Goal: Task Accomplishment & Management: Complete application form

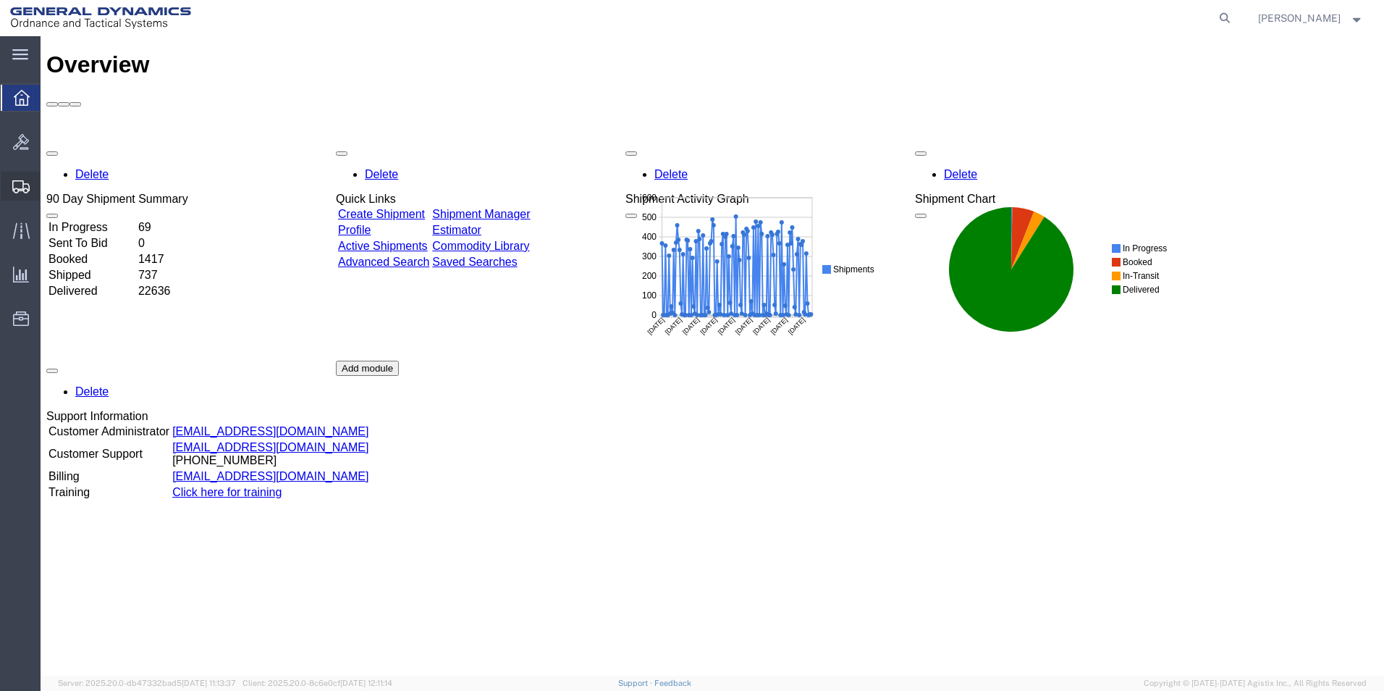
click at [0, 0] on span "Create Shipment" at bounding box center [0, 0] width 0 height 0
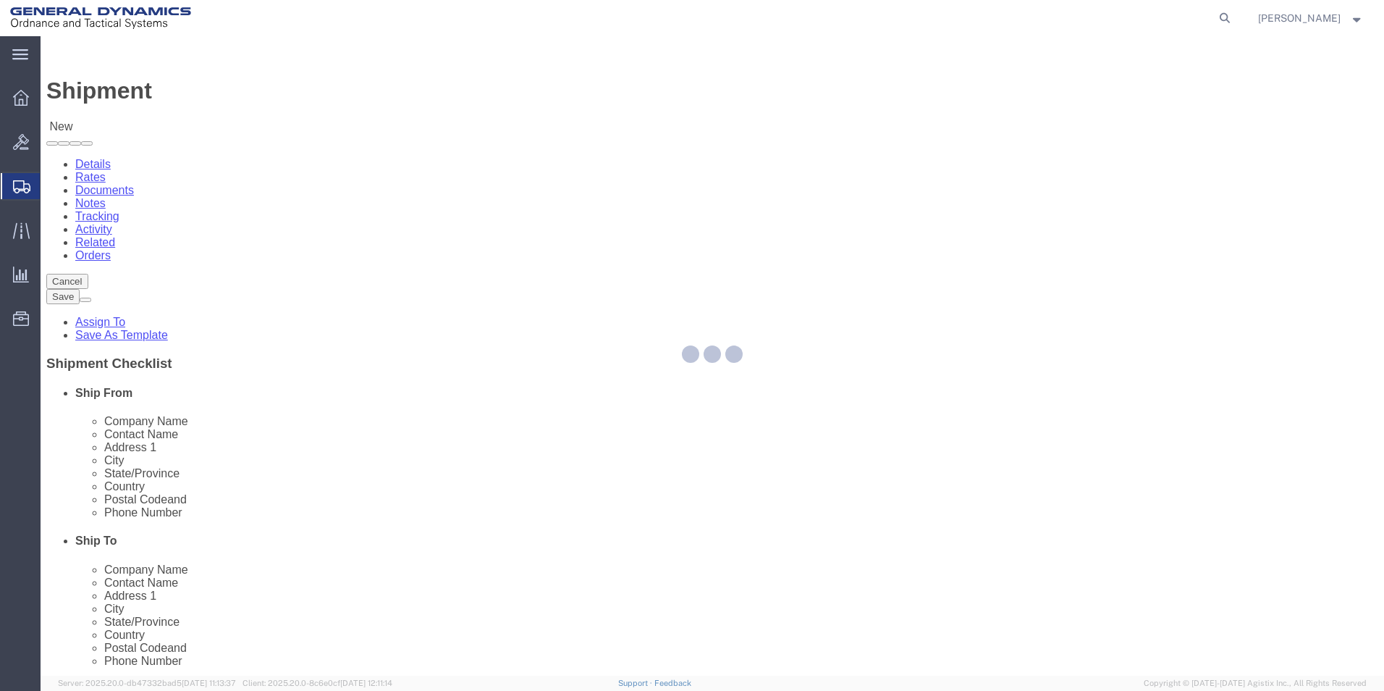
select select
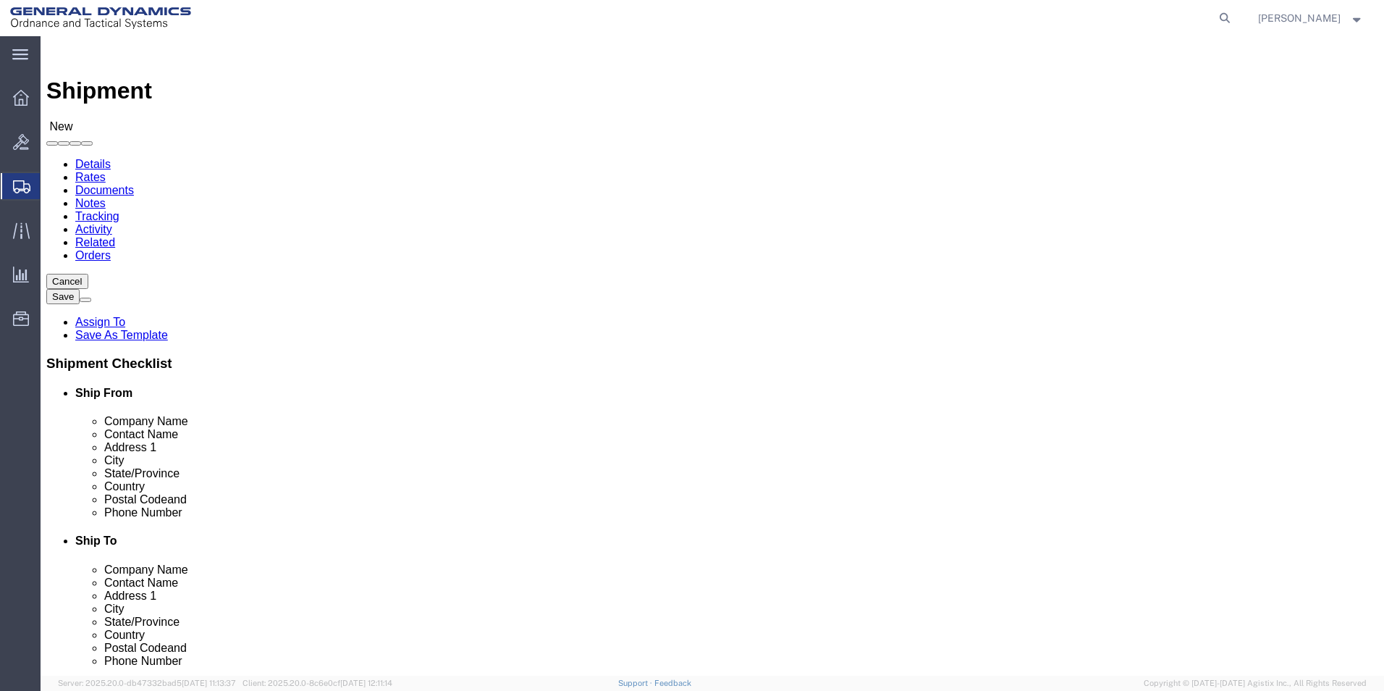
drag, startPoint x: 292, startPoint y: 266, endPoint x: 292, endPoint y: 276, distance: 10.1
click input "text"
select select "310"
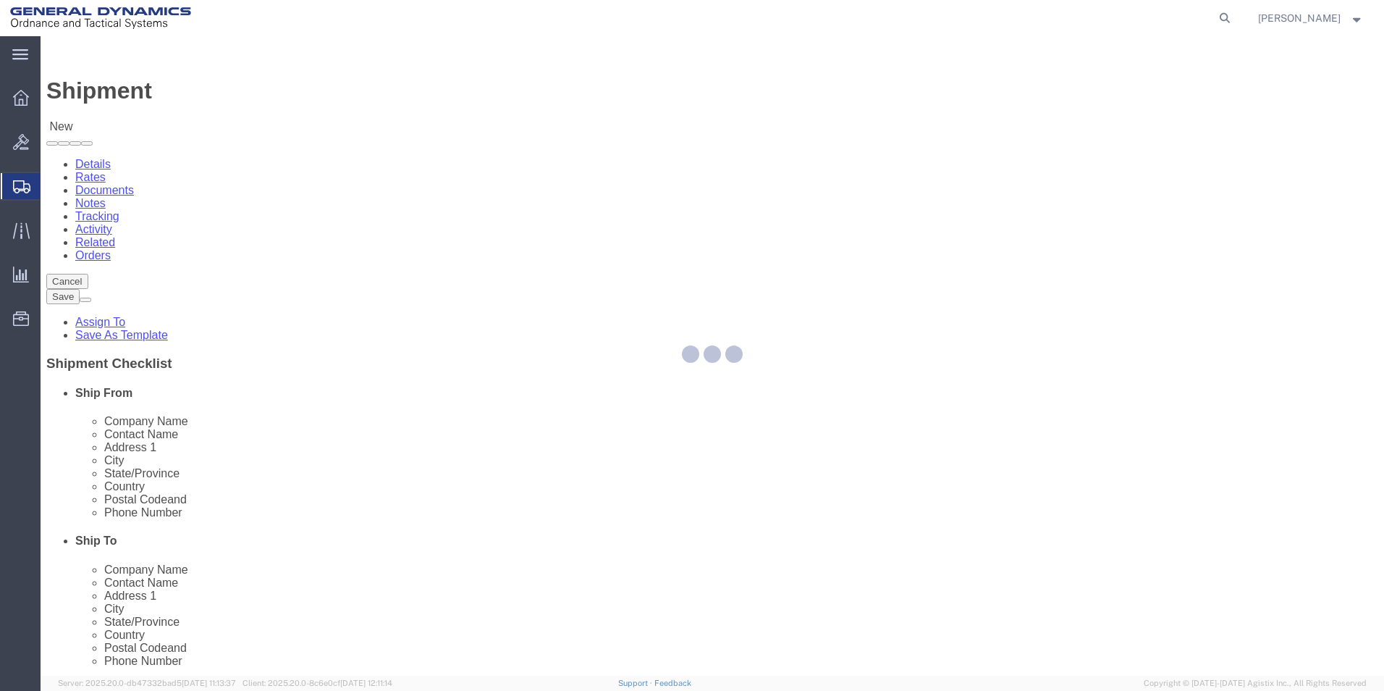
select select "PA"
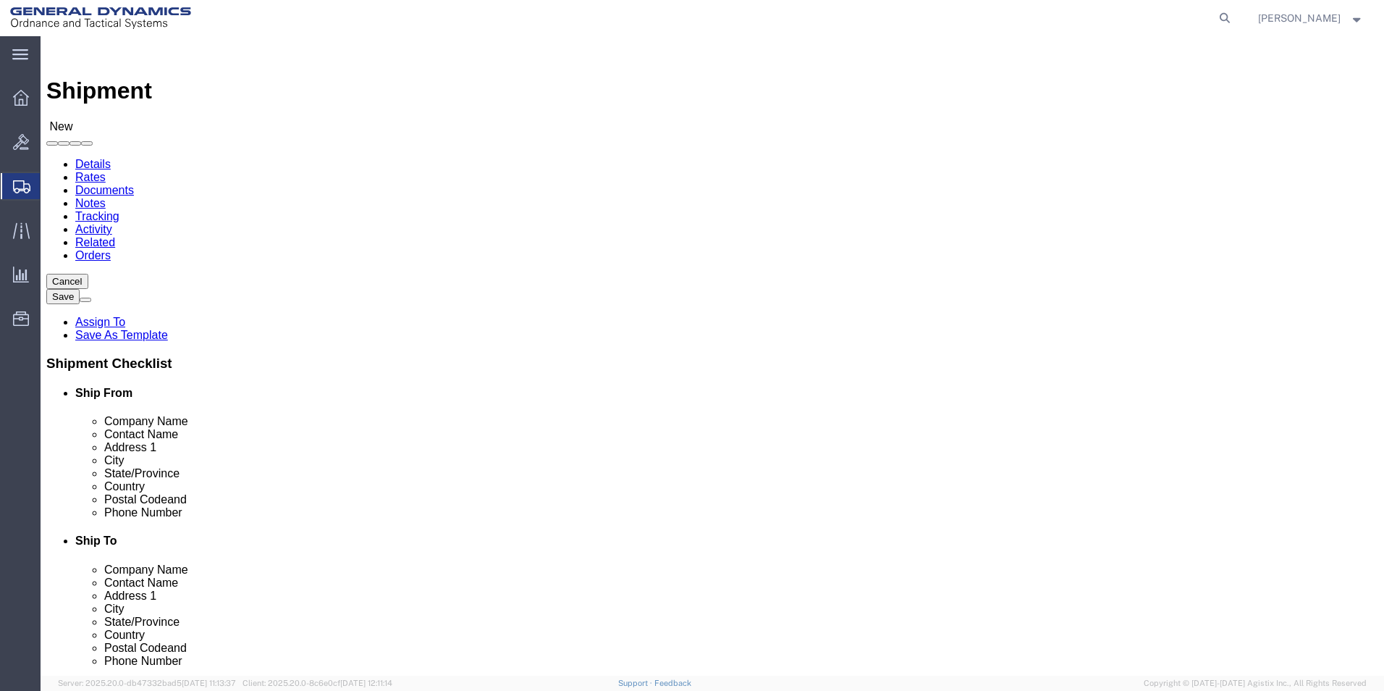
click input "text"
type input "k"
type input "Kayla Singleton"
click input "text"
type input "kayla.singleton@gd-ots.com"
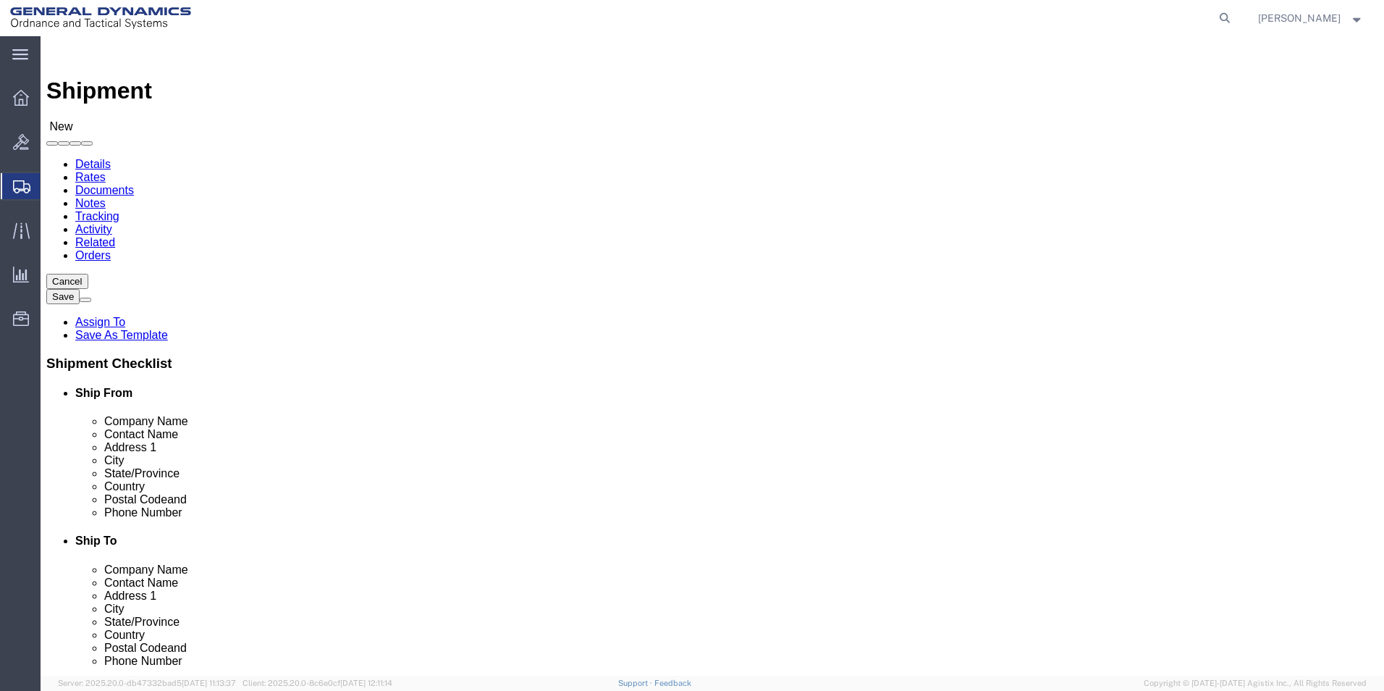
click input "text"
click p "- REX HEAT TREAT - () 951 WEST 8TH STREET, LANSDALE, PA, 19446"
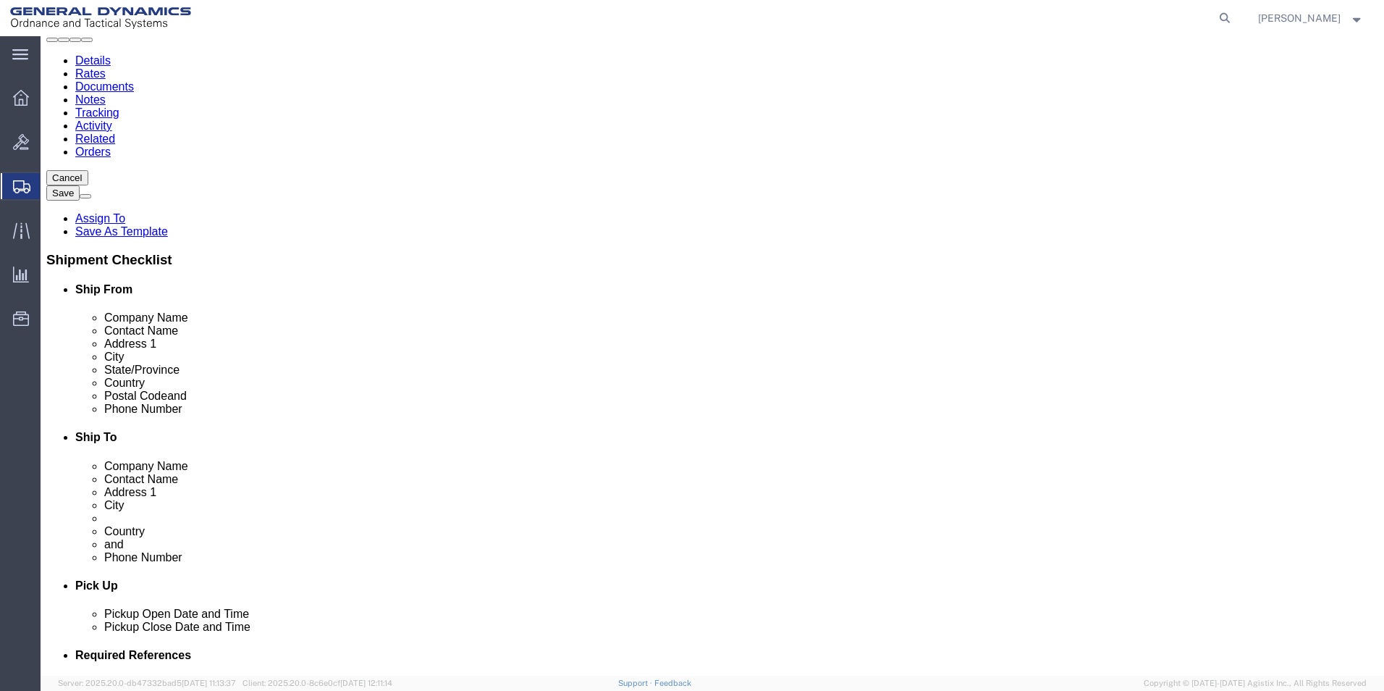
scroll to position [0, 0]
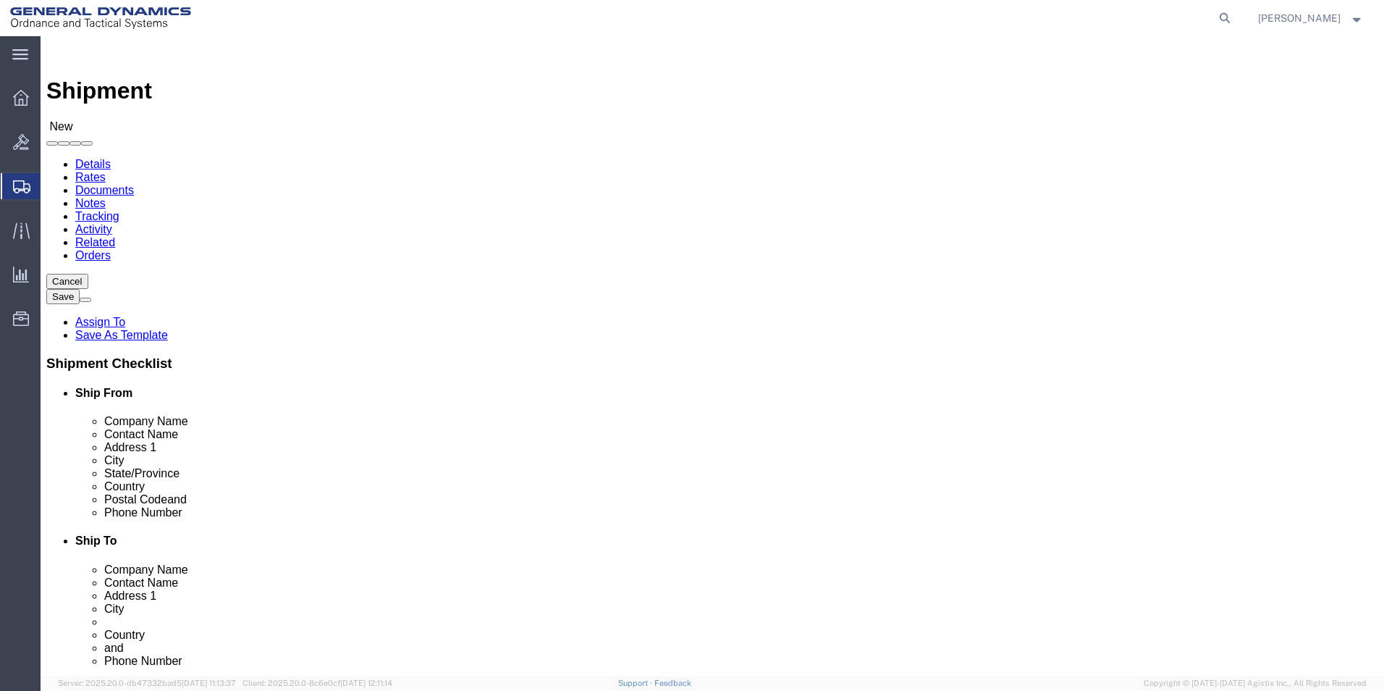
type input "REX HEAT TREAT"
click input "text"
type input "receiving"
click label "Country"
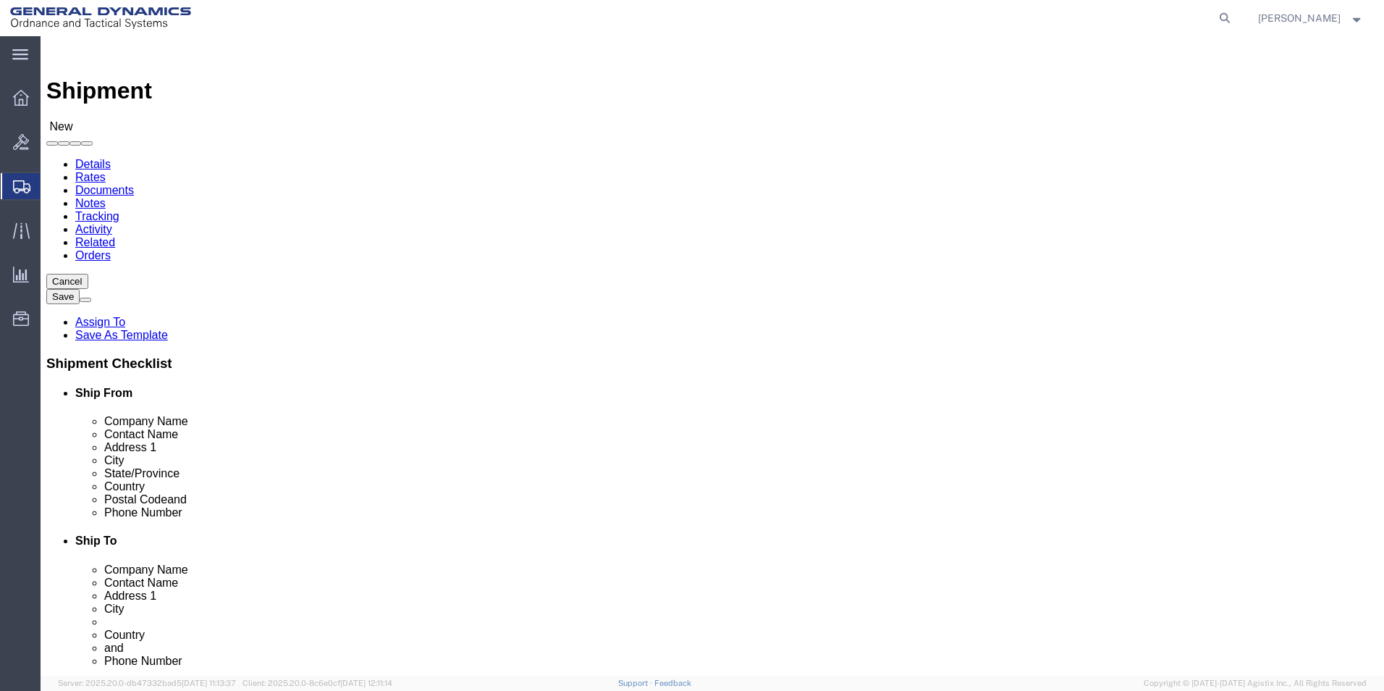
select select "PA"
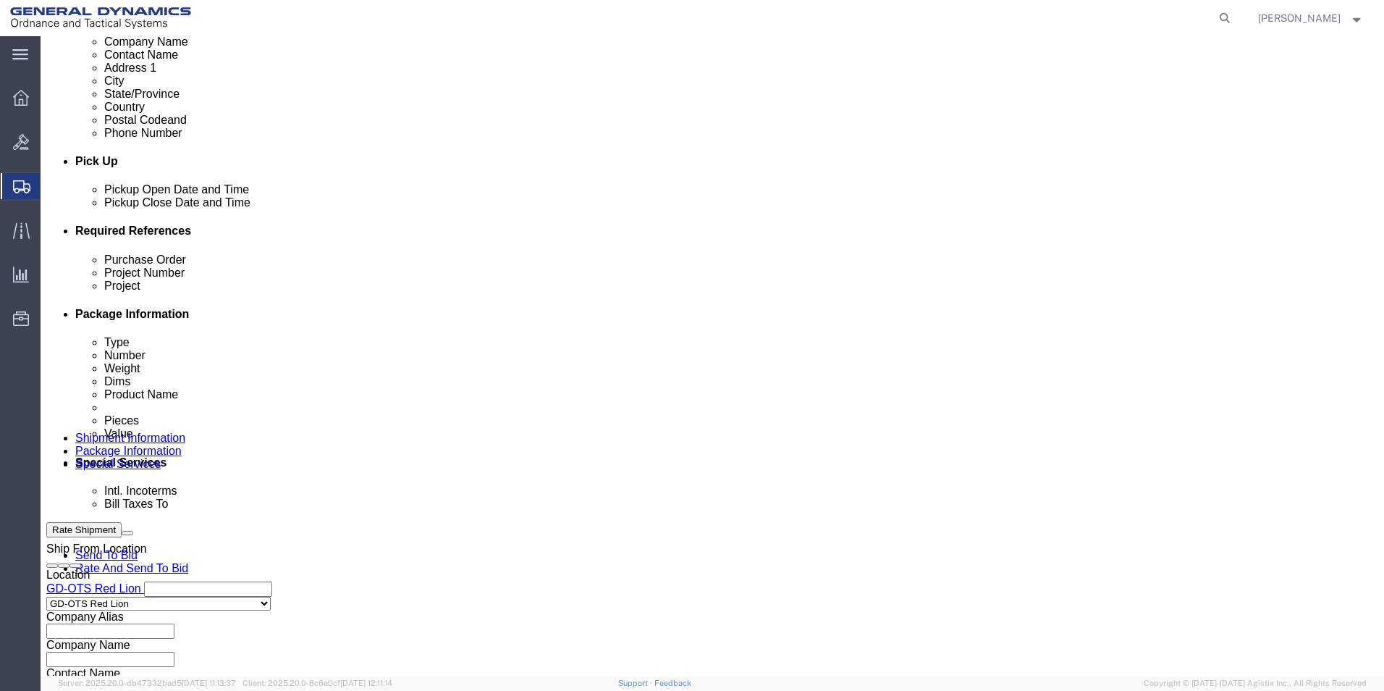
scroll to position [579, 0]
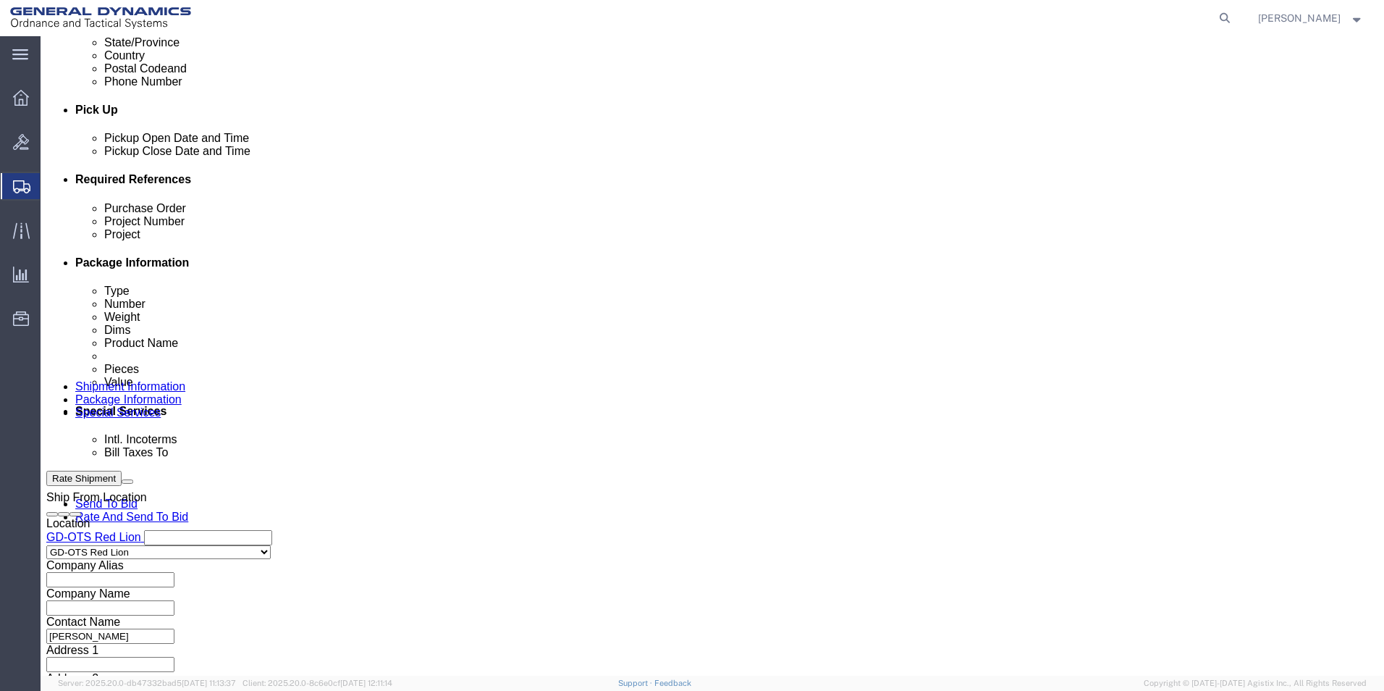
click button "Continue"
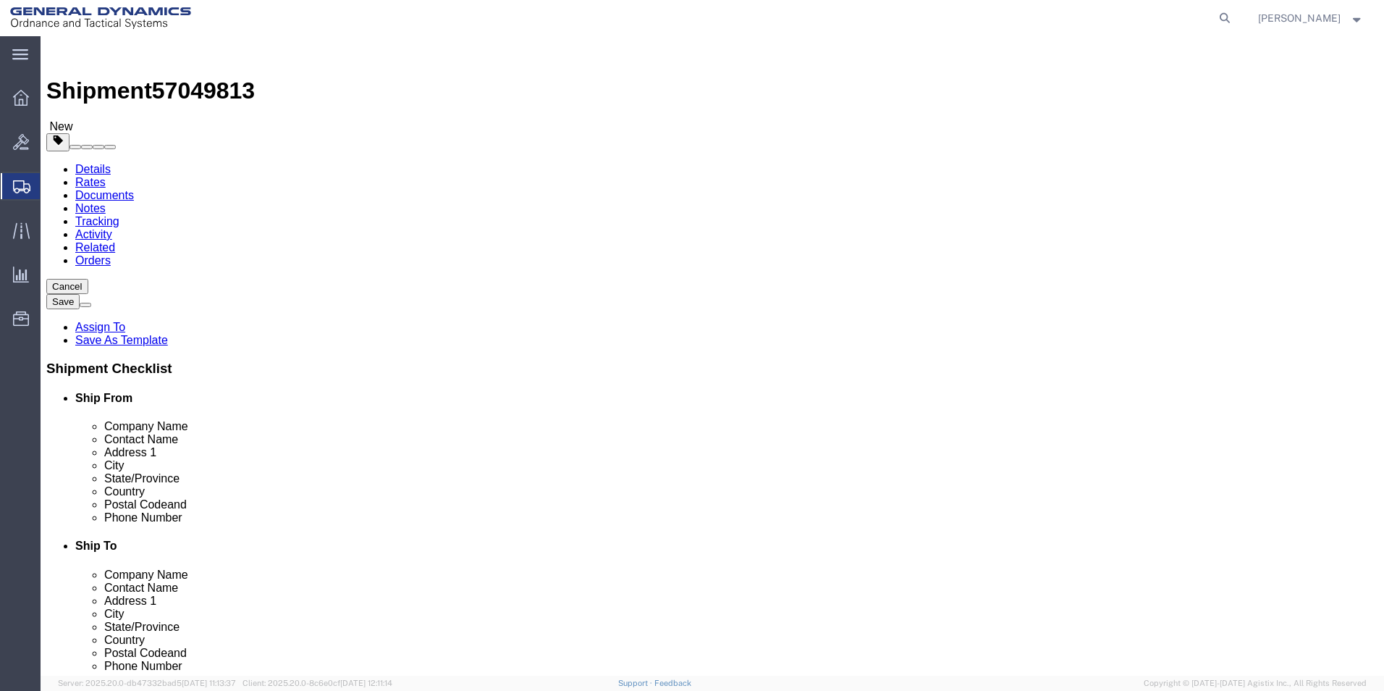
click select "Select Bale(s) Basket(s) Bolt(s) Bottle(s) Buckets Bulk Bundle(s) Can(s) Cardbo…"
select select "SKID"
click select "Select Bale(s) Basket(s) Bolt(s) Bottle(s) Buckets Bulk Bundle(s) Can(s) Cardbo…"
click input "text"
type input "1"
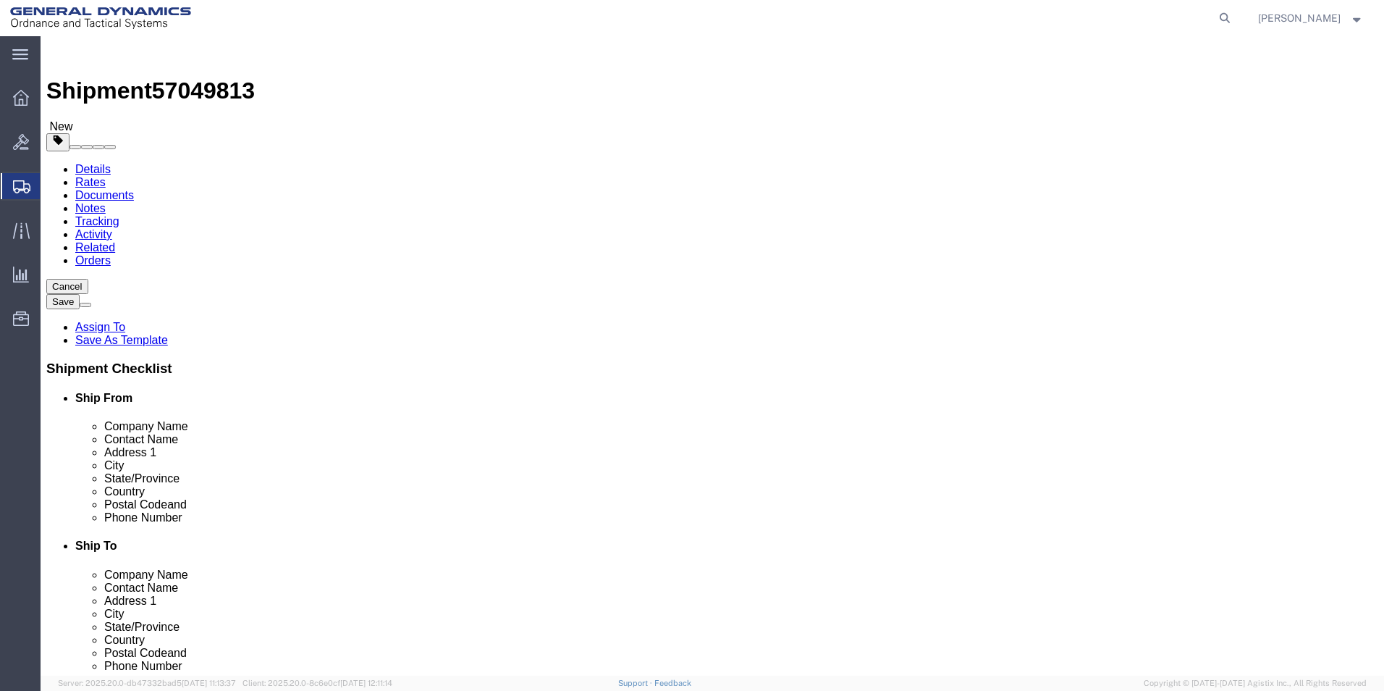
click label "Dimensions"
click input "text"
type input "48"
type input "41"
type input "28"
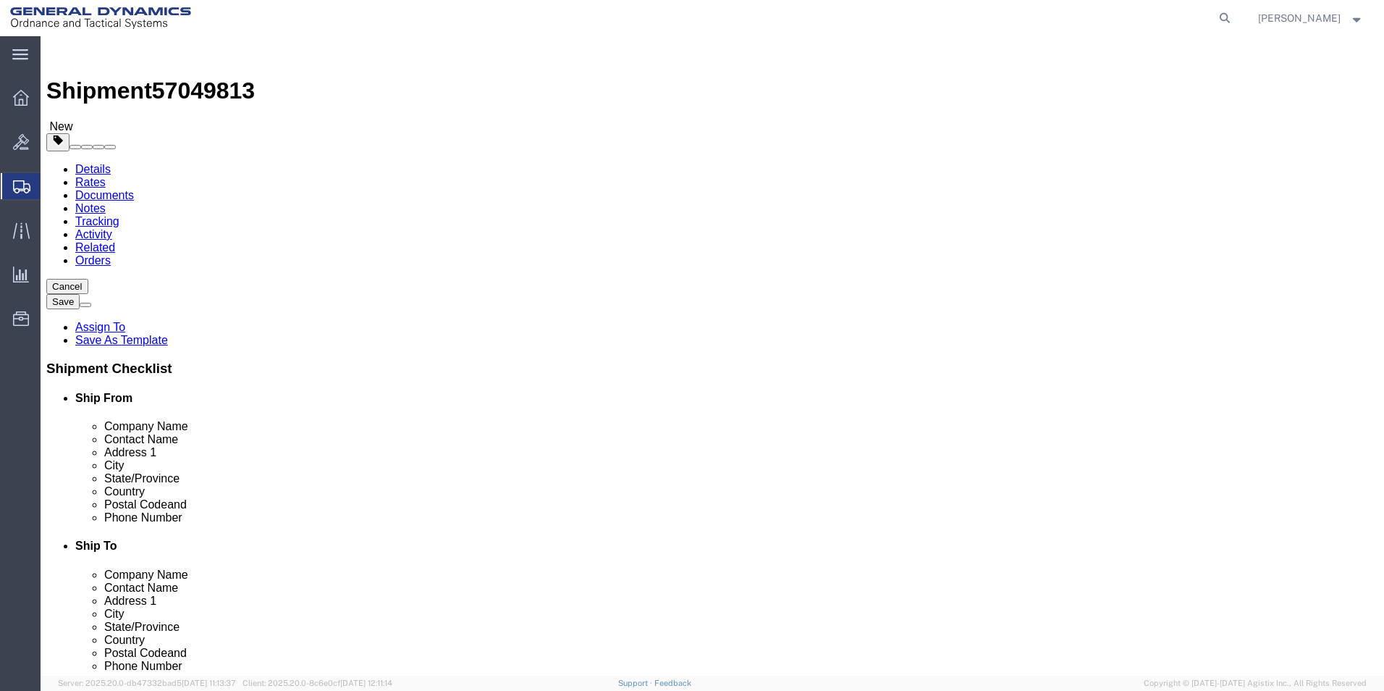
drag, startPoint x: 227, startPoint y: 355, endPoint x: 154, endPoint y: 364, distance: 73.7
click div "Weight 0.00 Select kgs lbs Ship. t°"
type input "367"
click link "Add Content"
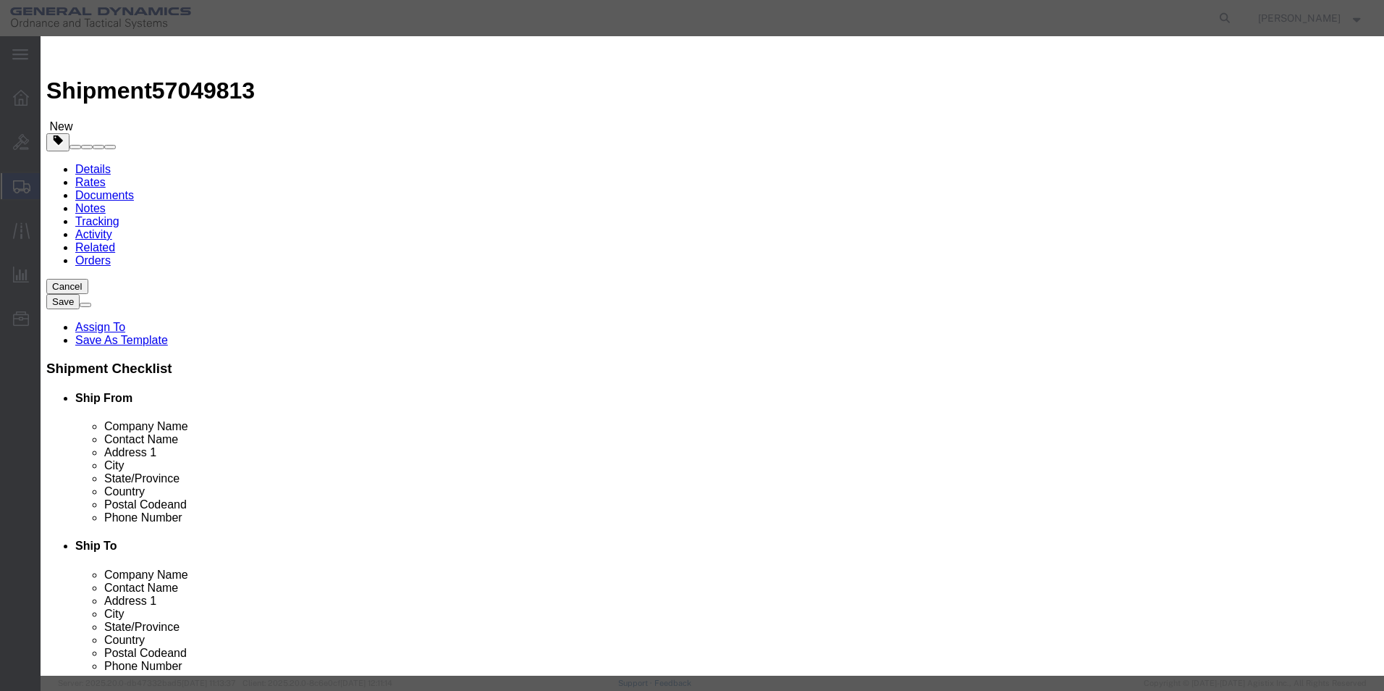
click input "text"
type input "k"
type input "KEW FIN"
drag, startPoint x: 450, startPoint y: 136, endPoint x: 324, endPoint y: 145, distance: 126.3
click div "Pieces 0 Select Bag Barrels 100Board Feet Bottle Box Blister Pack Carats Can Ca…"
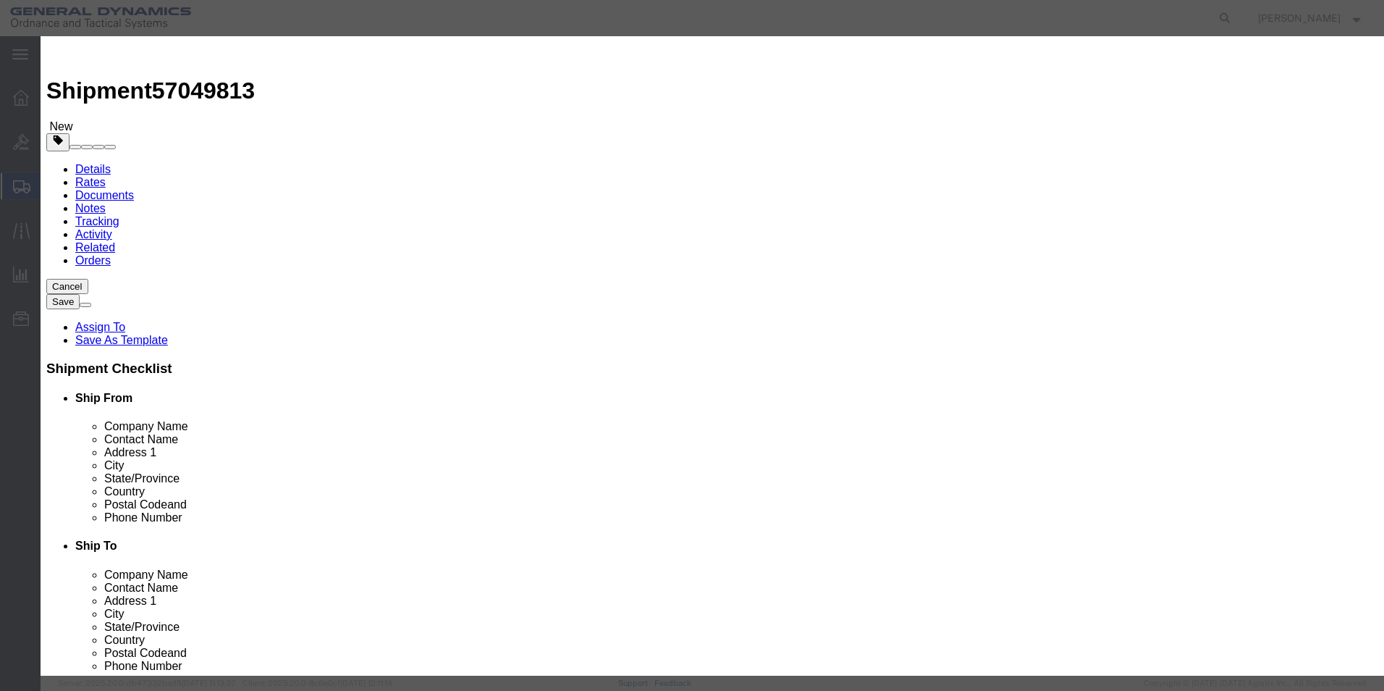
type input "1"
click input "text"
type input "1"
drag, startPoint x: 432, startPoint y: 190, endPoint x: 425, endPoint y: 182, distance: 10.2
click select "Select 50 55 60 65 70 85 92.5 100 125 175 250 300 400"
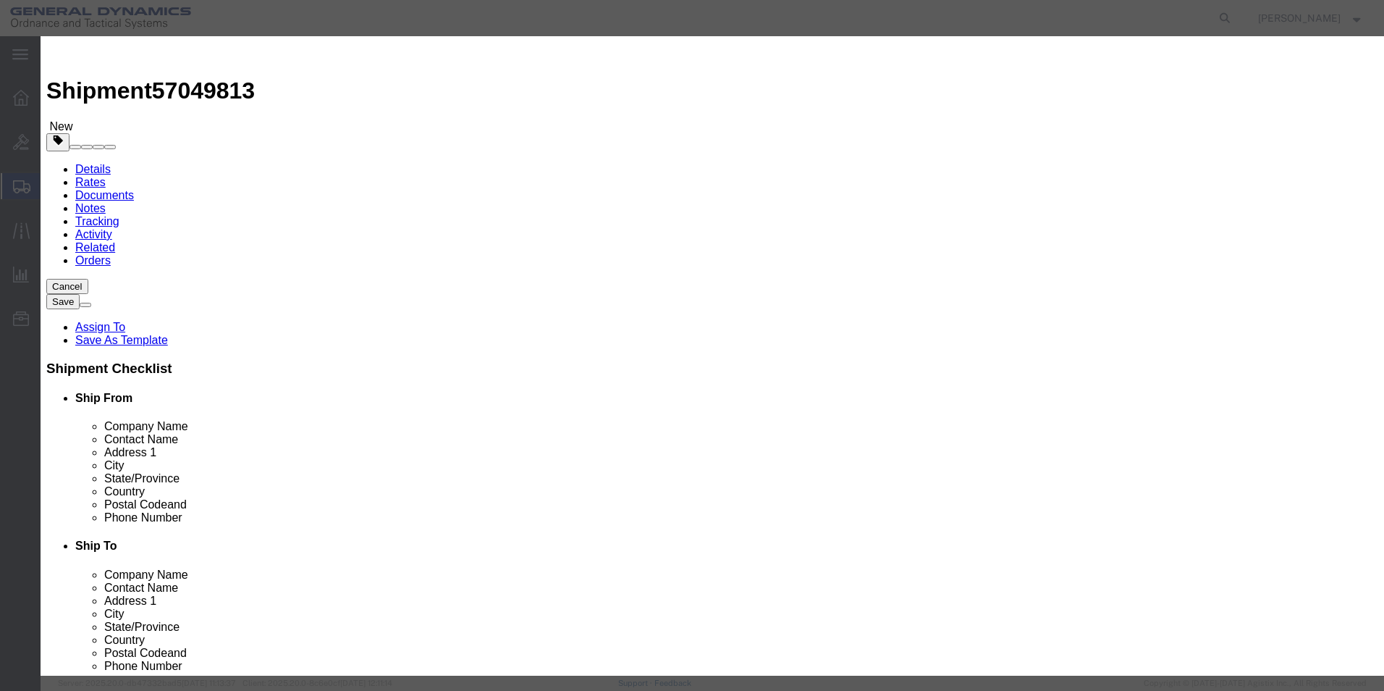
select select "85"
click select "Select 50 55 60 65 70 85 92.5 100 125 175 250 300 400"
drag, startPoint x: 969, startPoint y: 504, endPoint x: 987, endPoint y: 528, distance: 30.0
click button "Save & Close"
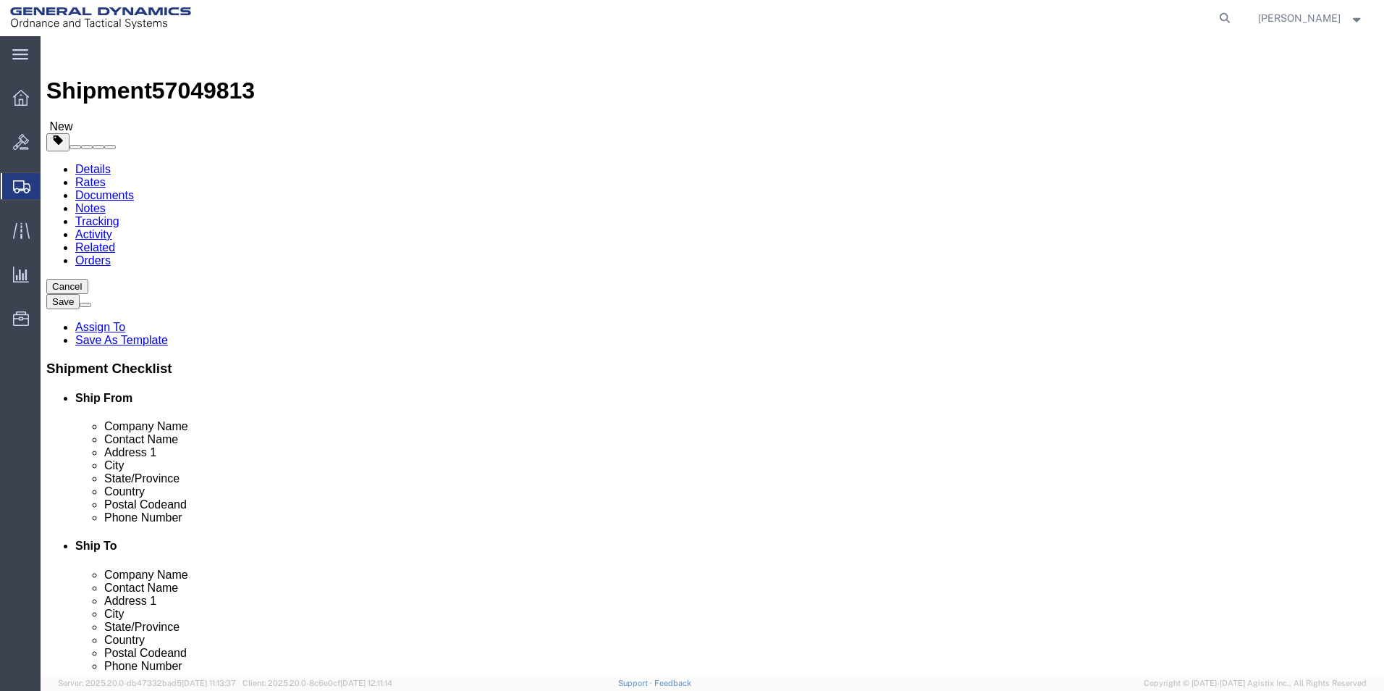
click link "Add Package"
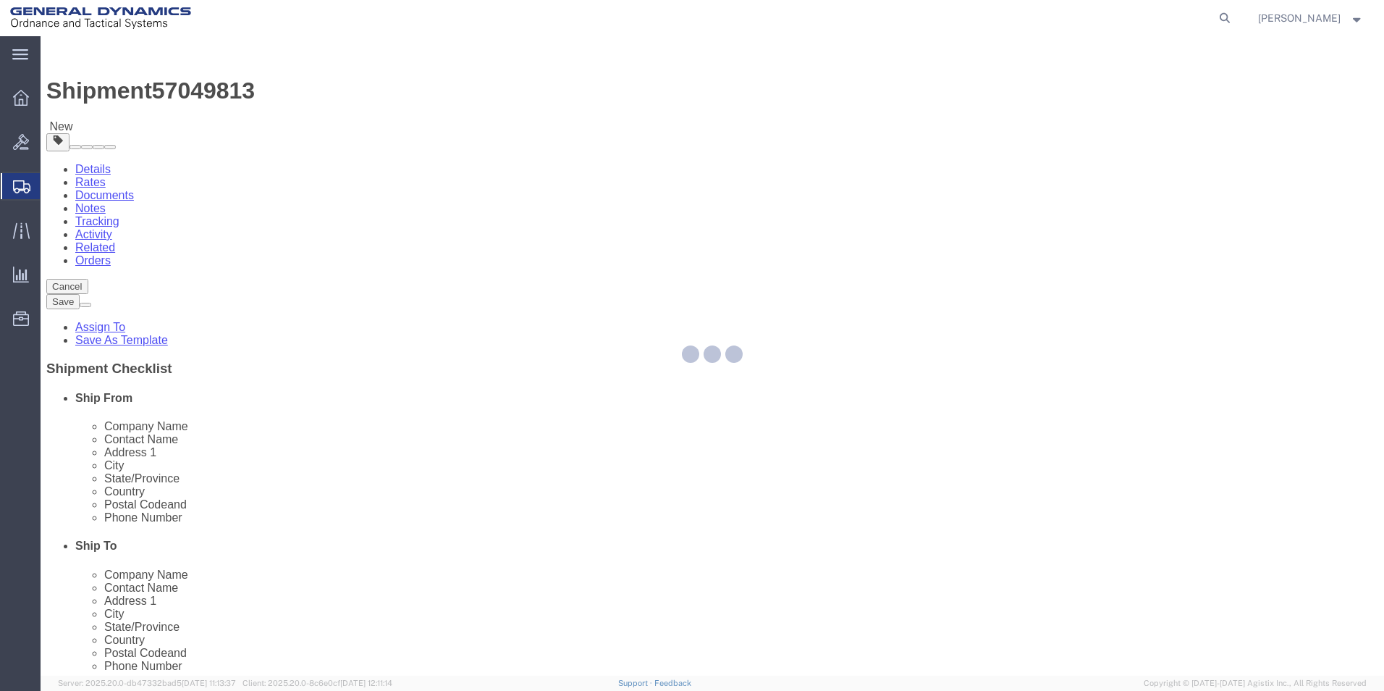
select select "SKID"
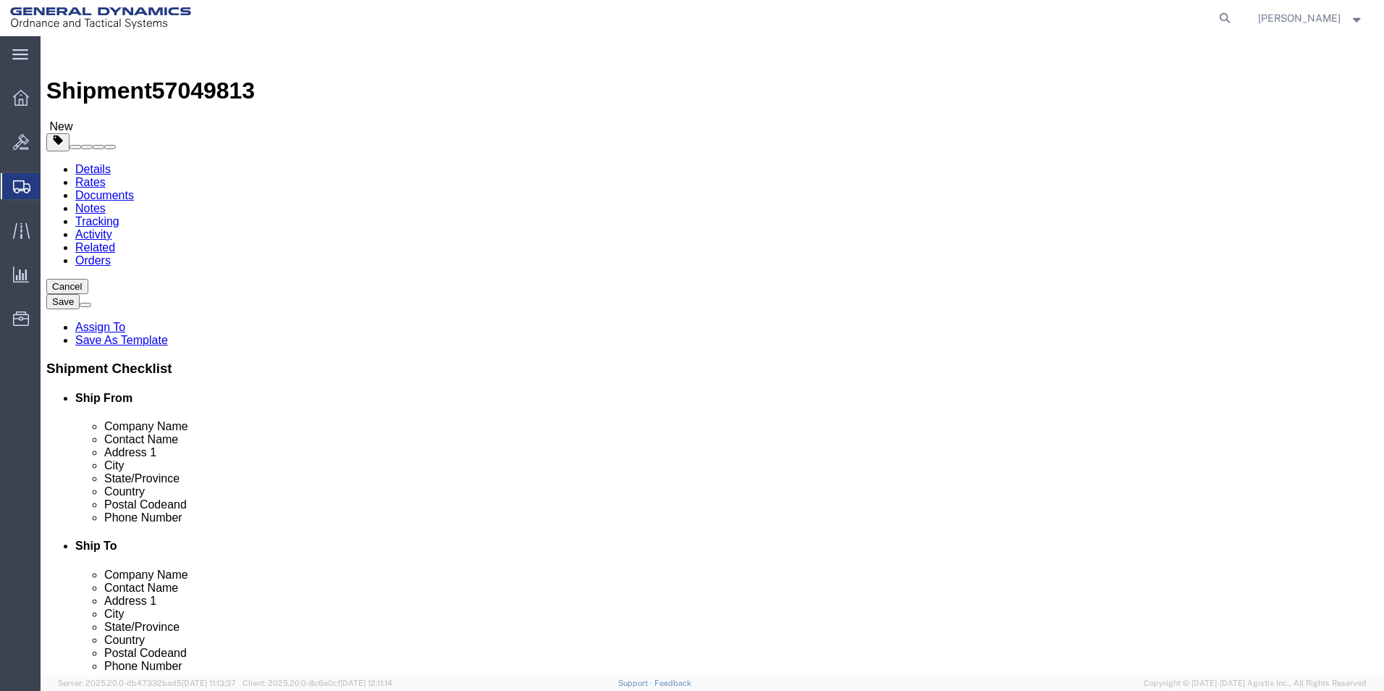
click select "Select Bale(s) Basket(s) Bolt(s) Bottle(s) Buckets Bulk Bundle(s) Can(s) Cardbo…"
select select "SKID"
click select "Select Bale(s) Basket(s) Bolt(s) Bottle(s) Buckets Bulk Bundle(s) Can(s) Cardbo…"
click input "text"
type input "1"
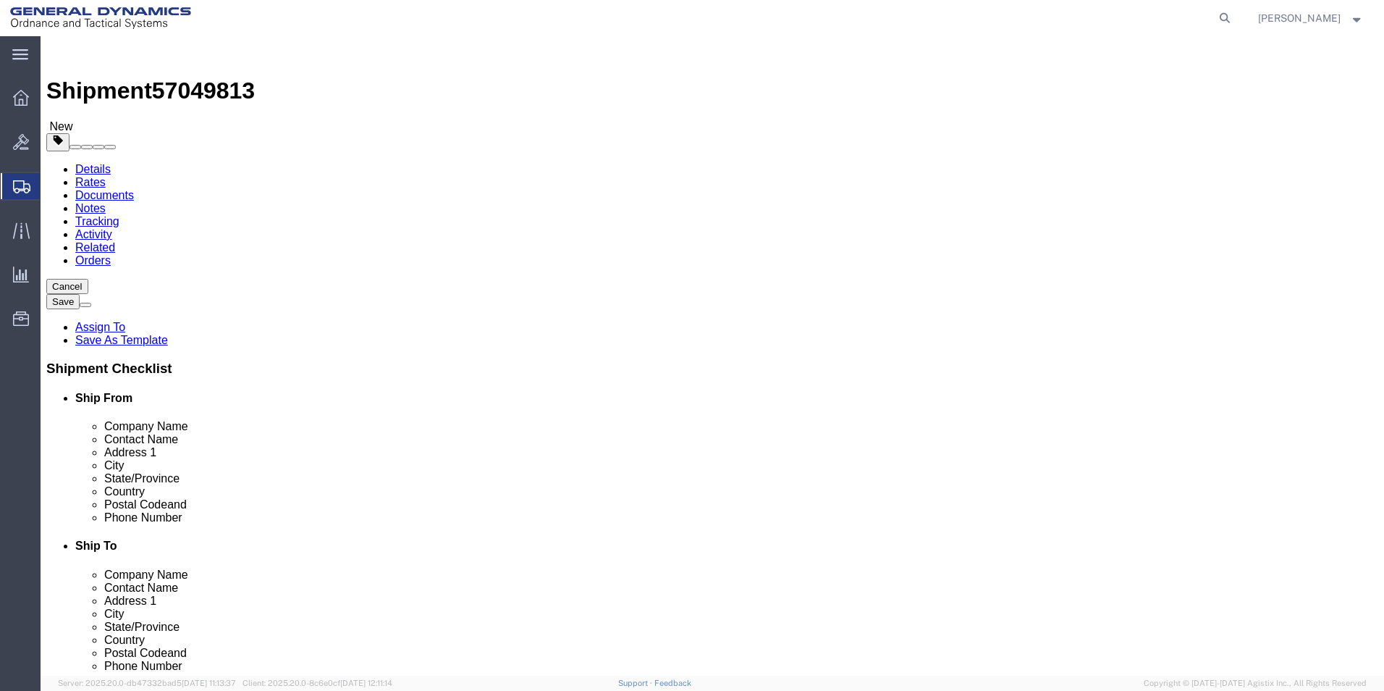
click input "text"
type input "48"
type input "41"
type input "39"
drag, startPoint x: 772, startPoint y: 360, endPoint x: 533, endPoint y: 374, distance: 239.3
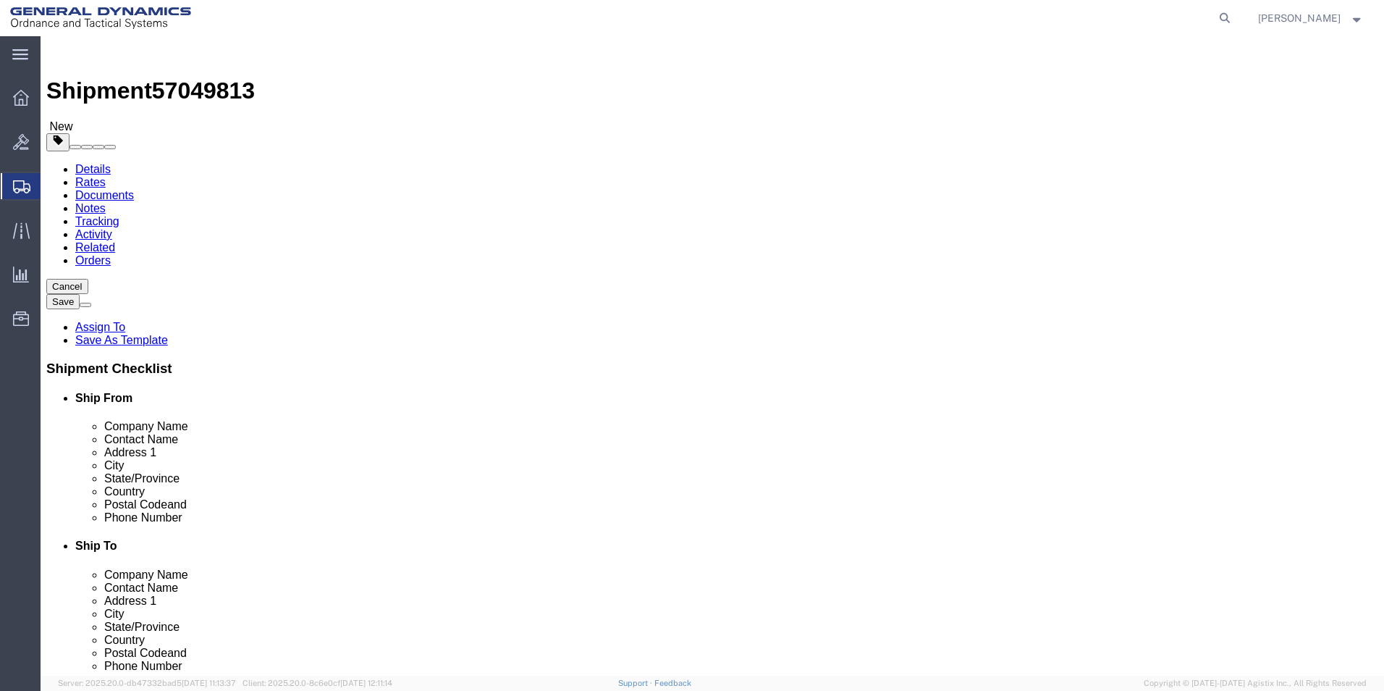
click div "1 x Skid(s) Package Type Select Bale(s) Basket(s) Bolt(s) Bottle(s) Buckets Bul…"
type input "558"
click link "Add Content"
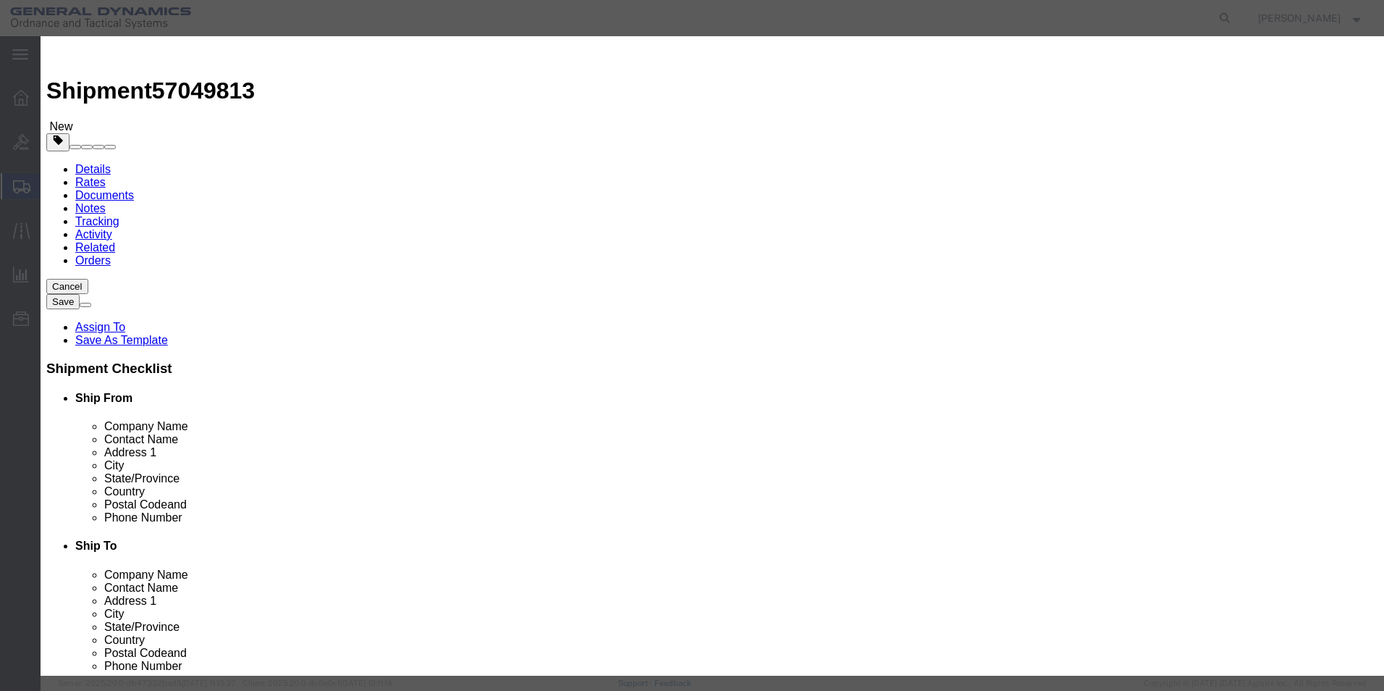
drag, startPoint x: 432, startPoint y: 138, endPoint x: 354, endPoint y: 127, distance: 78.9
click div "Product Name Pieces 0 Select Bag Barrels 100Board Feet Bottle Box Blister Pack …"
type input "552"
click input "text"
type input "1"
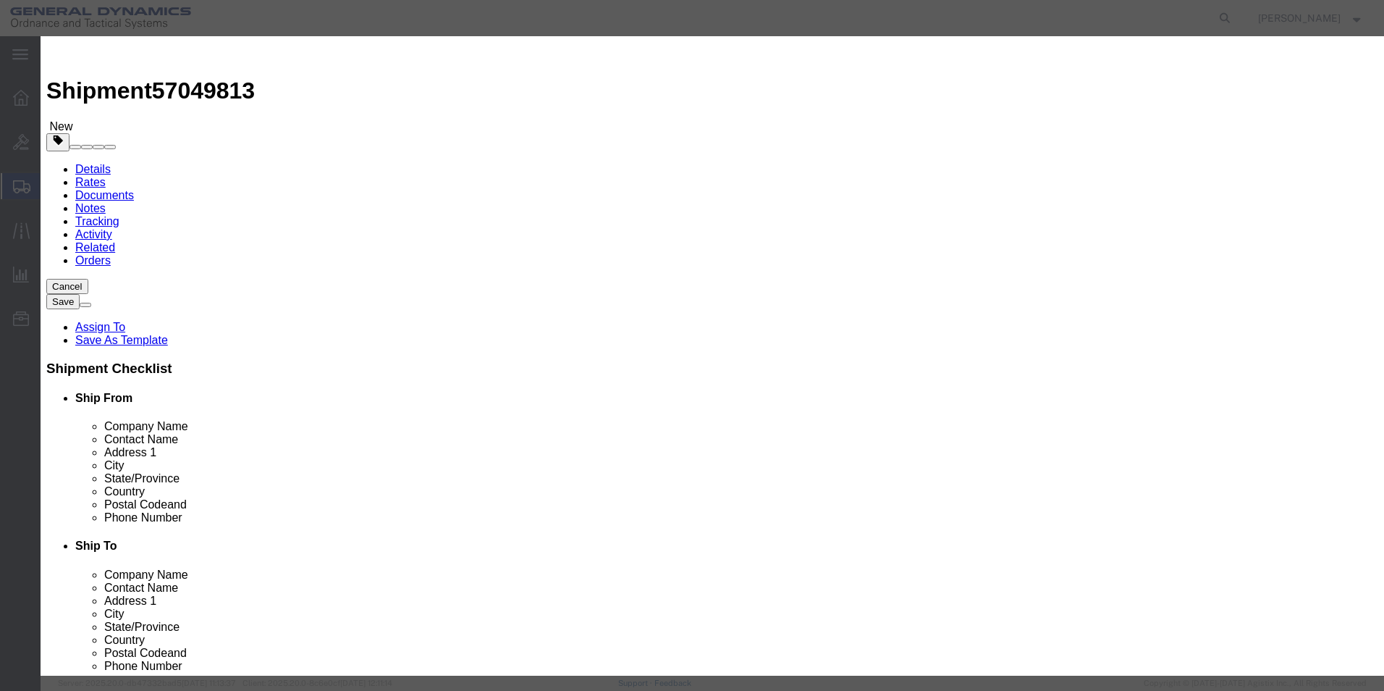
click input "text"
type input "KEW FIN"
click button "Save & Close"
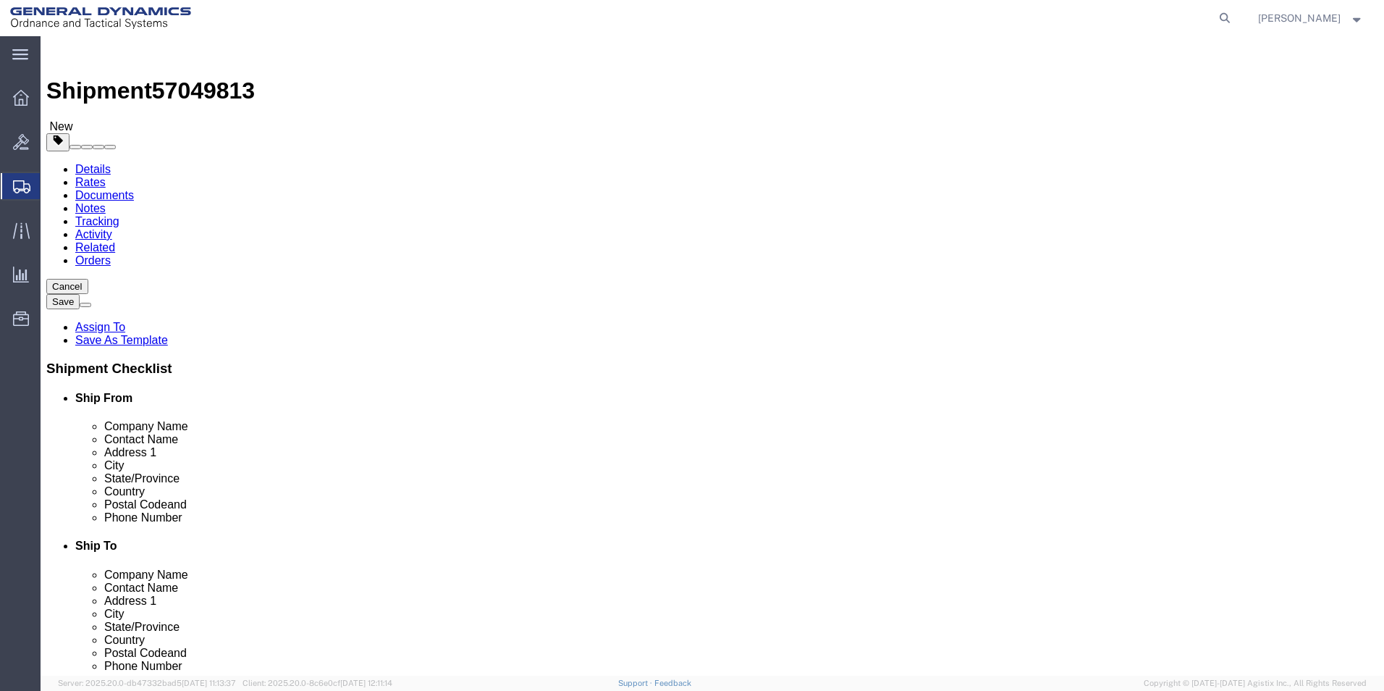
click dd "1.00 USD"
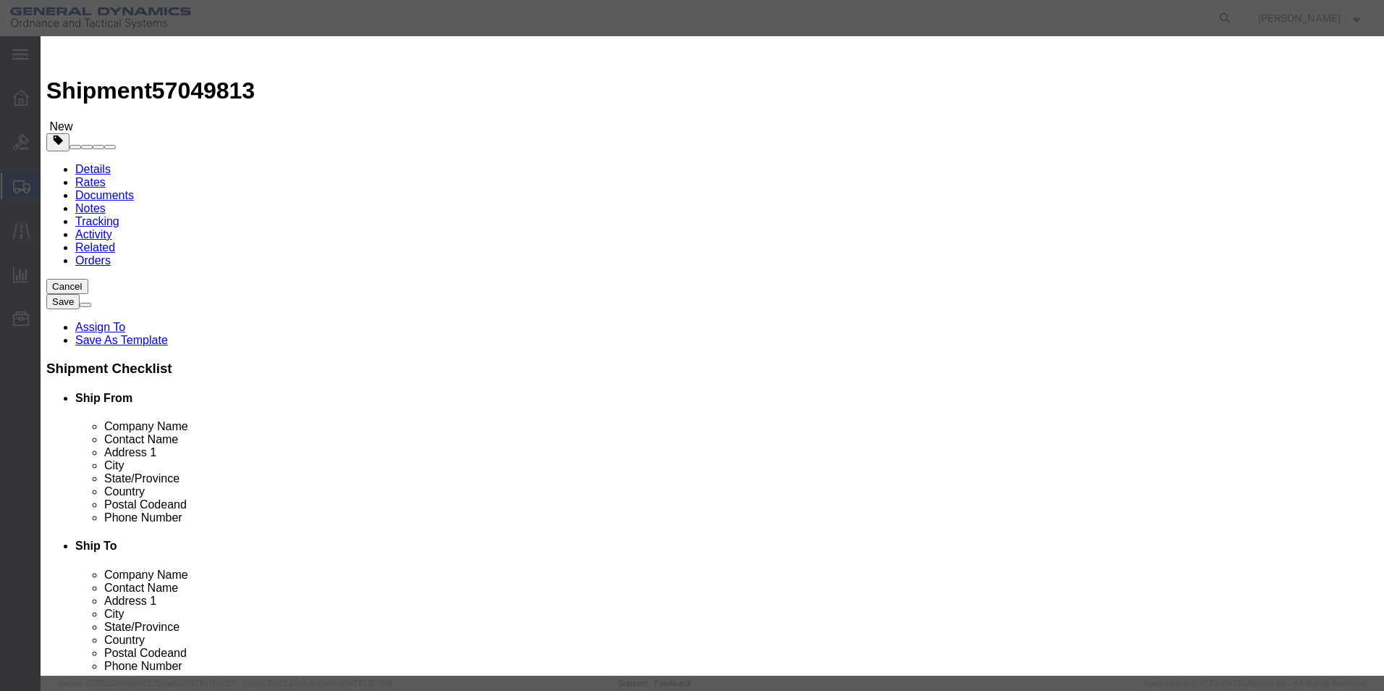
drag, startPoint x: 446, startPoint y: 132, endPoint x: 334, endPoint y: 124, distance: 111.8
click div "Product Name KEW FIN Pieces 1.00 Select Bag Barrels 100Board Feet Bottle Box Bl…"
type input "229"
click button "Save & Close"
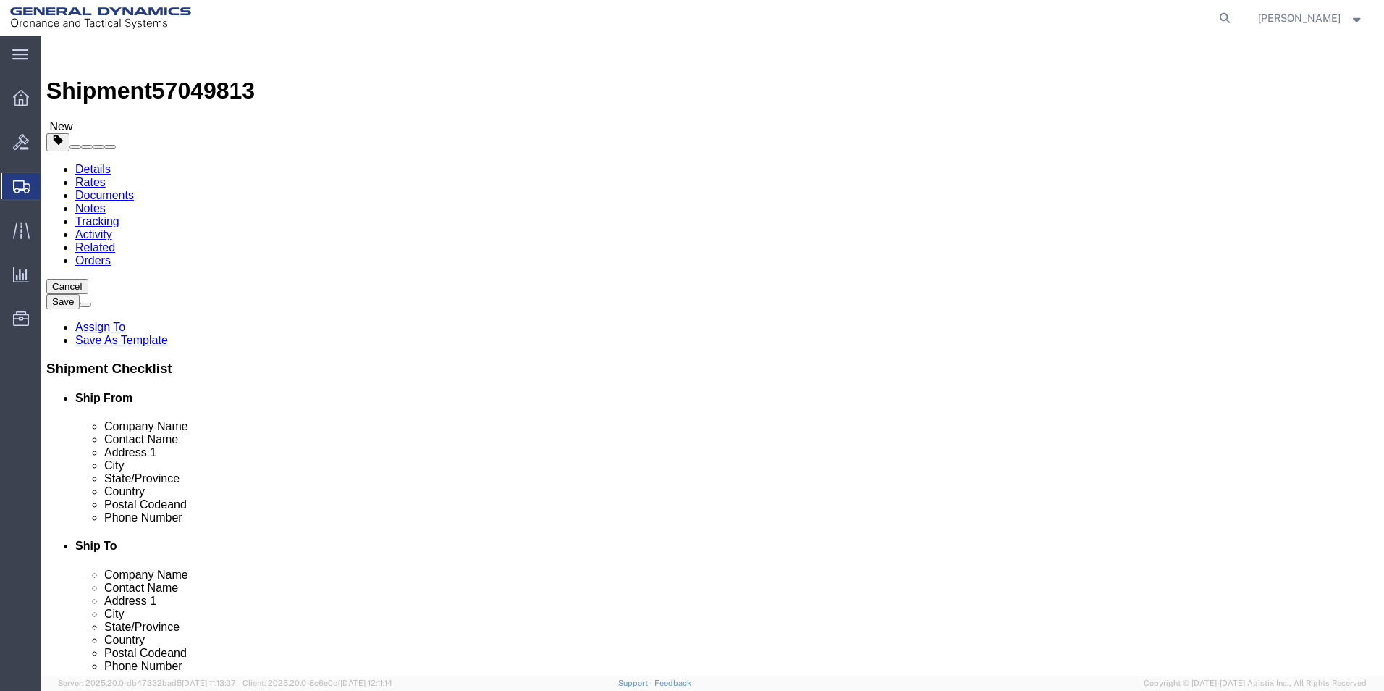
click button "Rate Shipment"
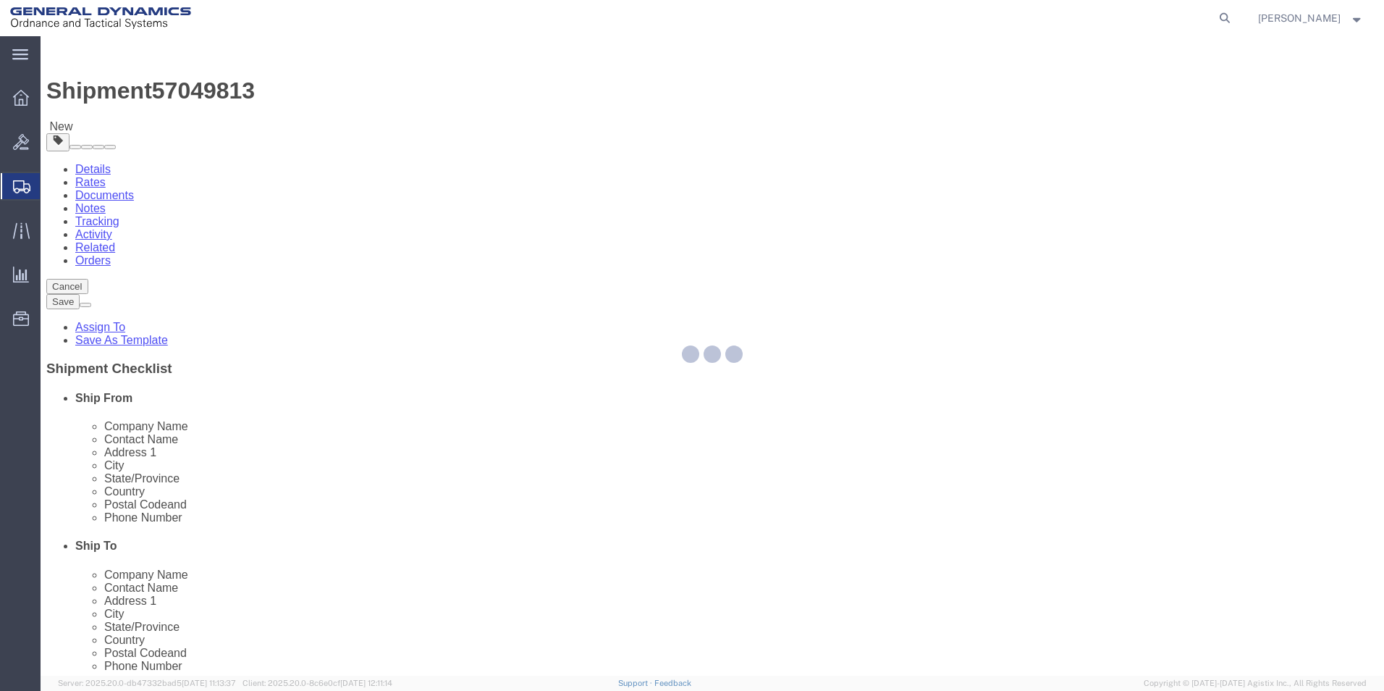
select select "310"
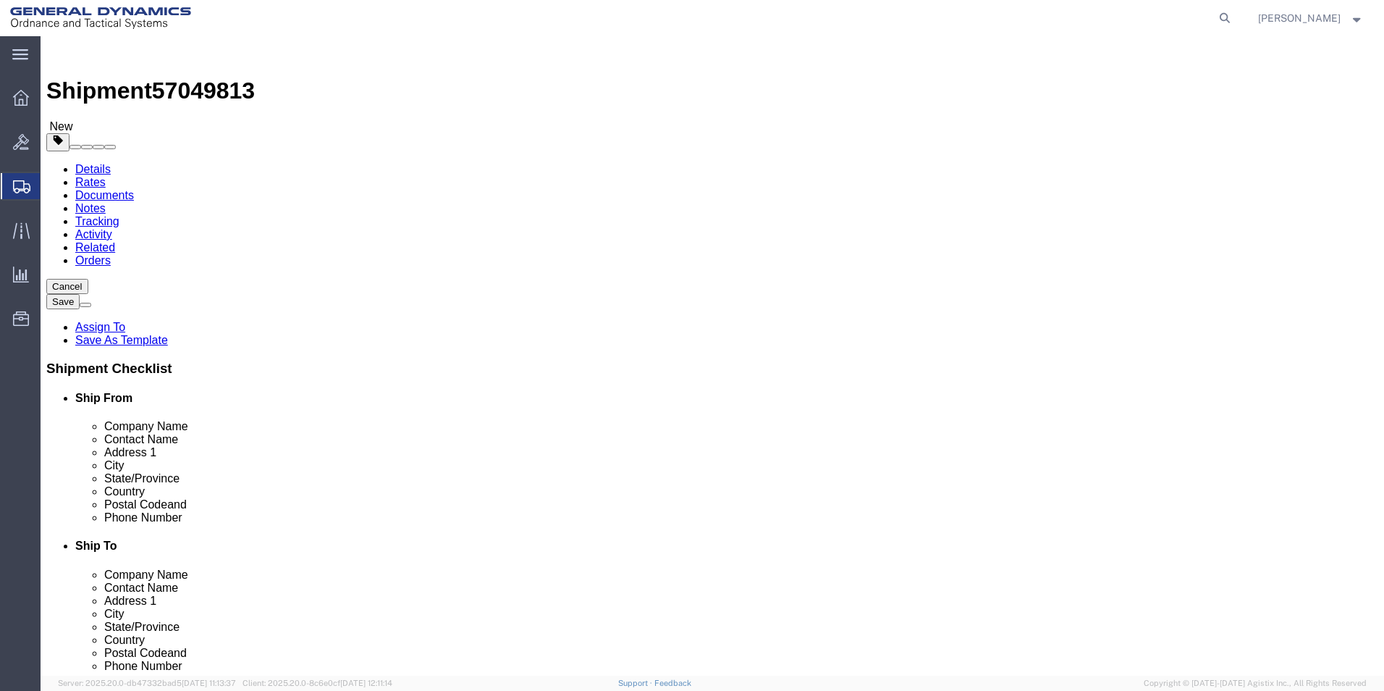
click icon
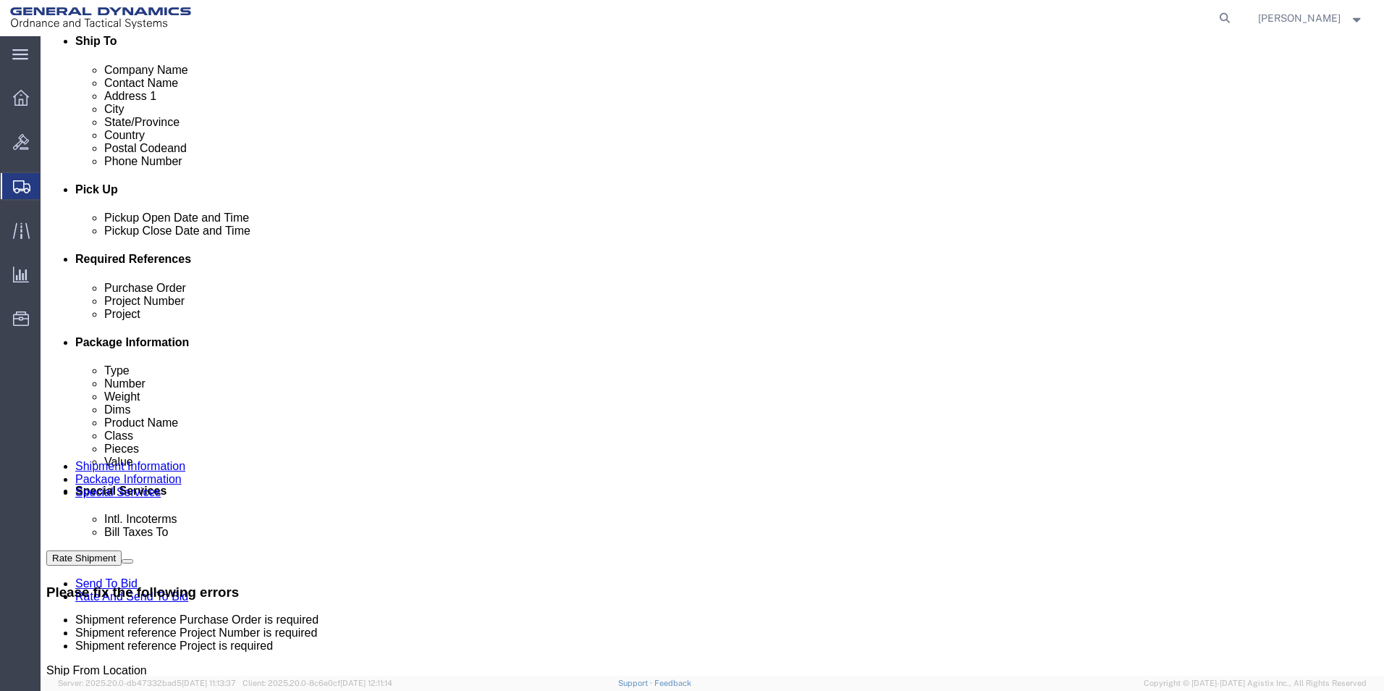
scroll to position [507, 0]
click input "text"
drag, startPoint x: 313, startPoint y: 479, endPoint x: 510, endPoint y: 510, distance: 200.0
click div "Ship From Location Location GD-OTS Red Lion Select My Profile Location GD-OTS A…"
type input "87591-88777-91873"
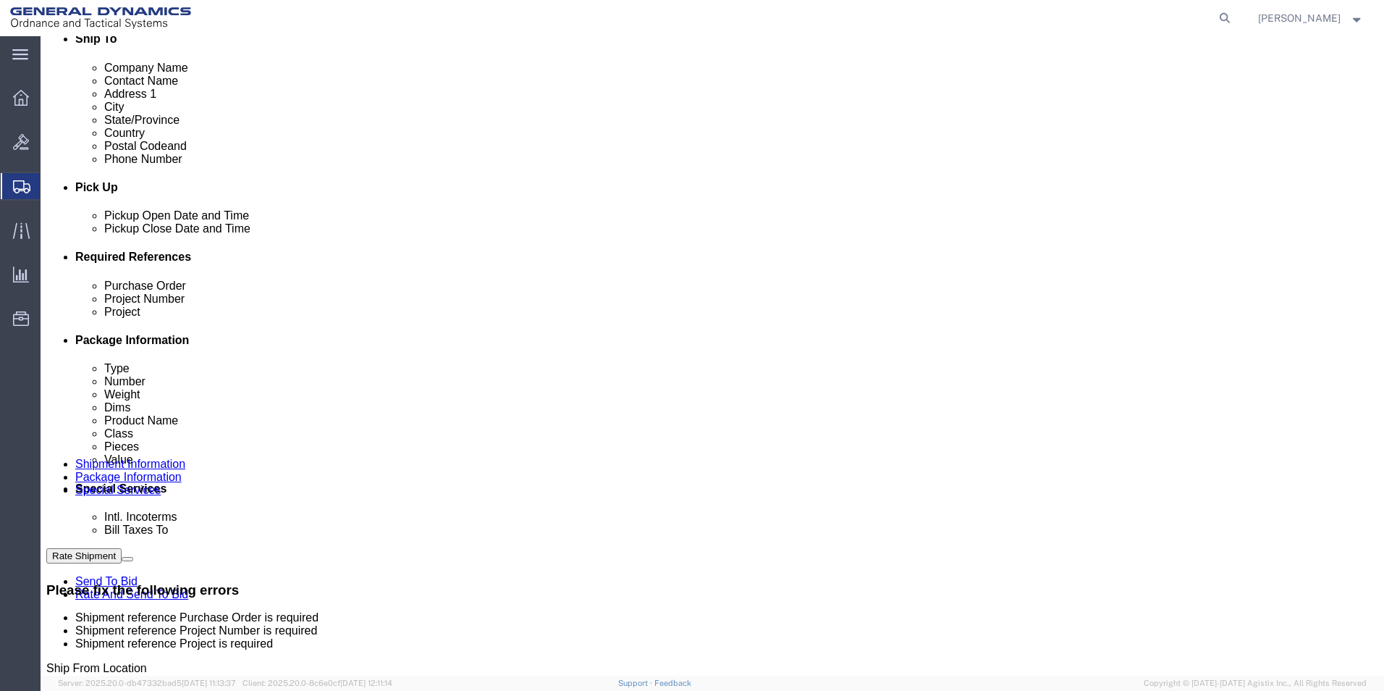
click input "text"
paste input "30100313"
type input "30100313"
click input "text"
paste input "30100313"
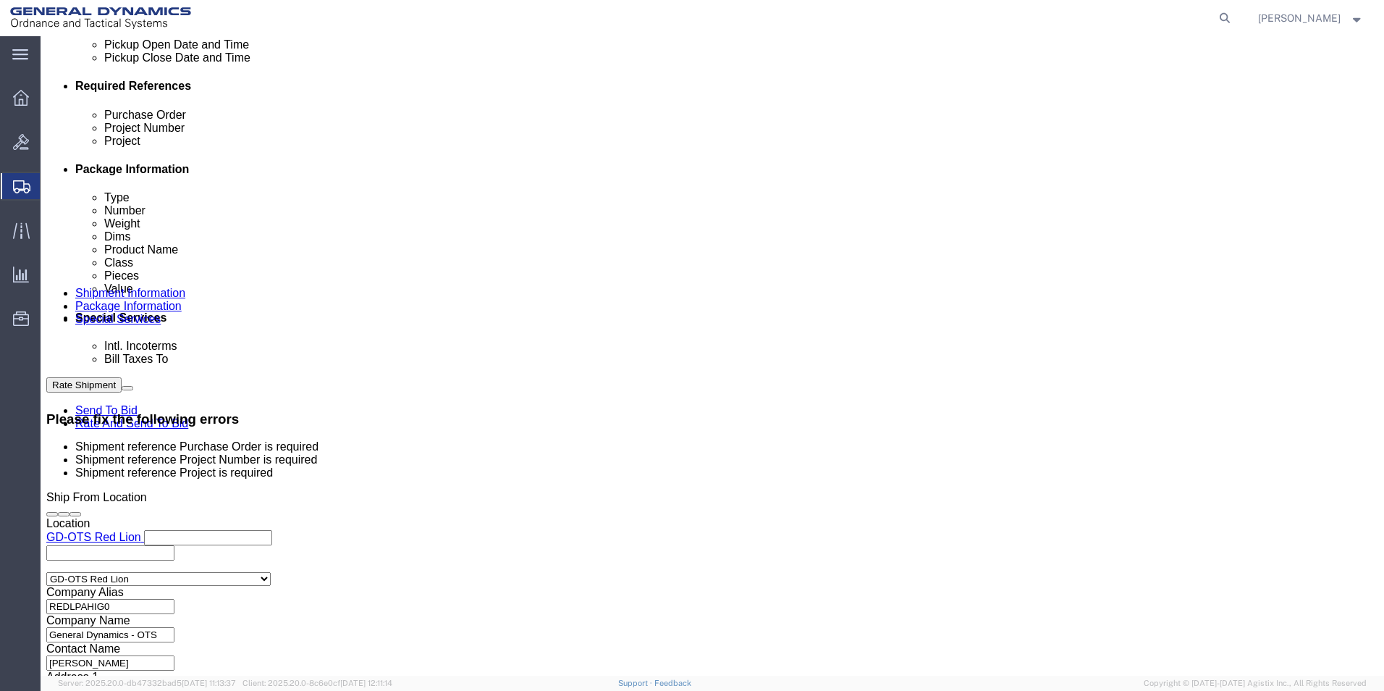
scroll to position [692, 0]
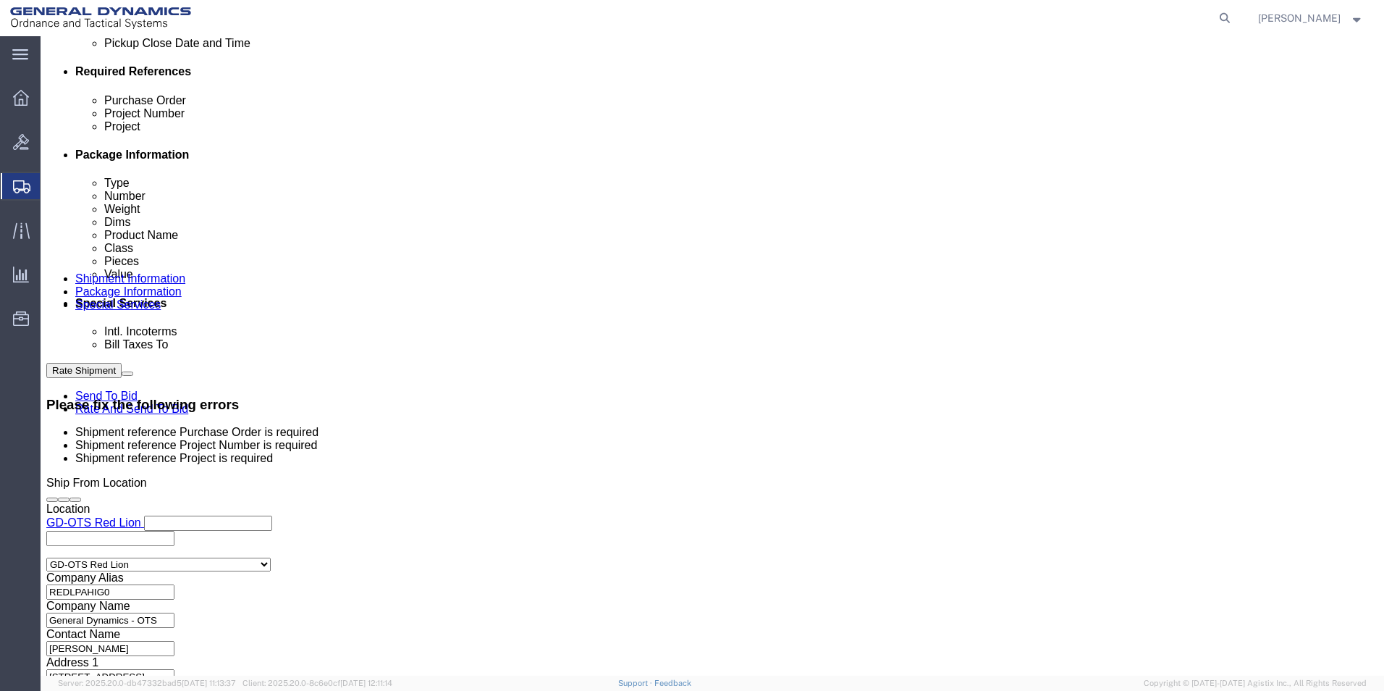
type input "30100313"
click button "Rate Shipment"
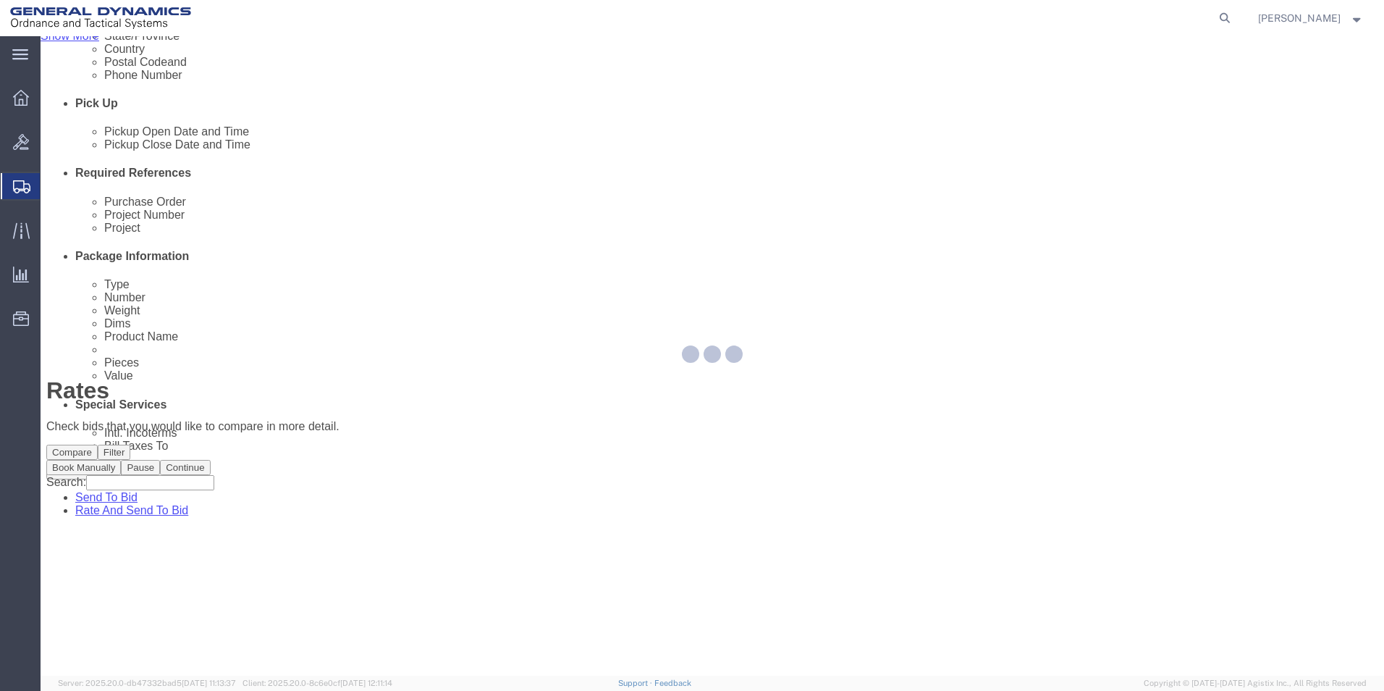
scroll to position [0, 0]
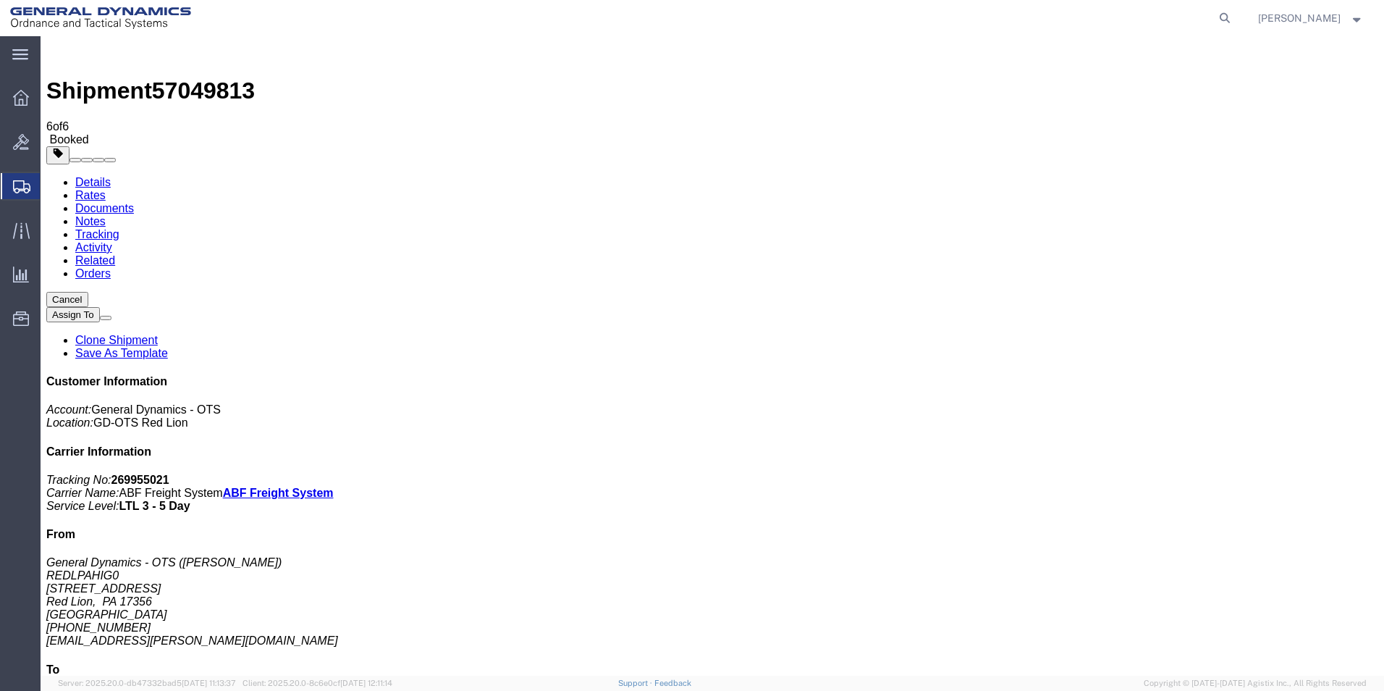
drag, startPoint x: 602, startPoint y: 258, endPoint x: 454, endPoint y: 208, distance: 156.3
